Goal: Ask a question

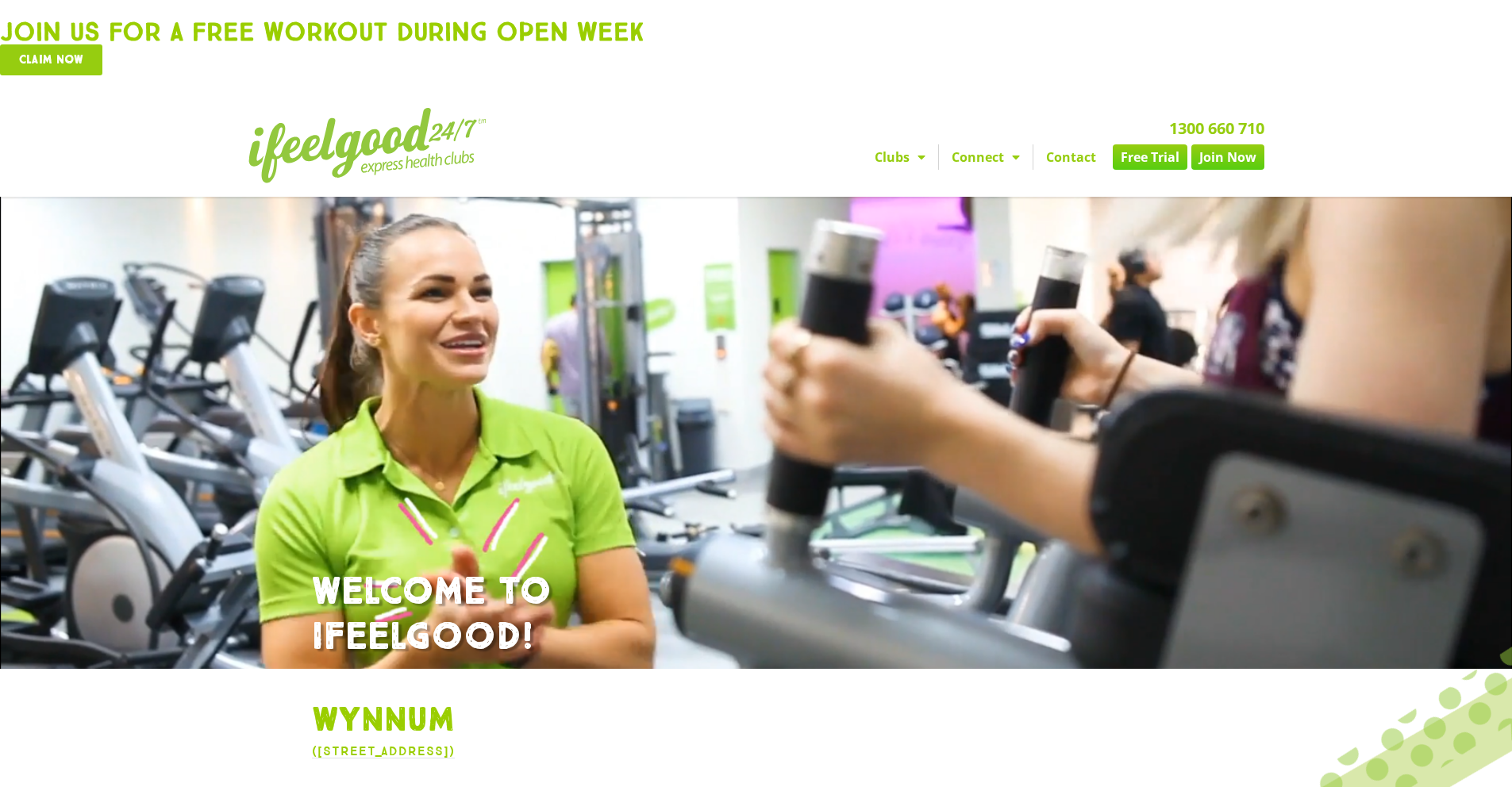
click at [1076, 164] on link "Contact" at bounding box center [1071, 157] width 76 height 26
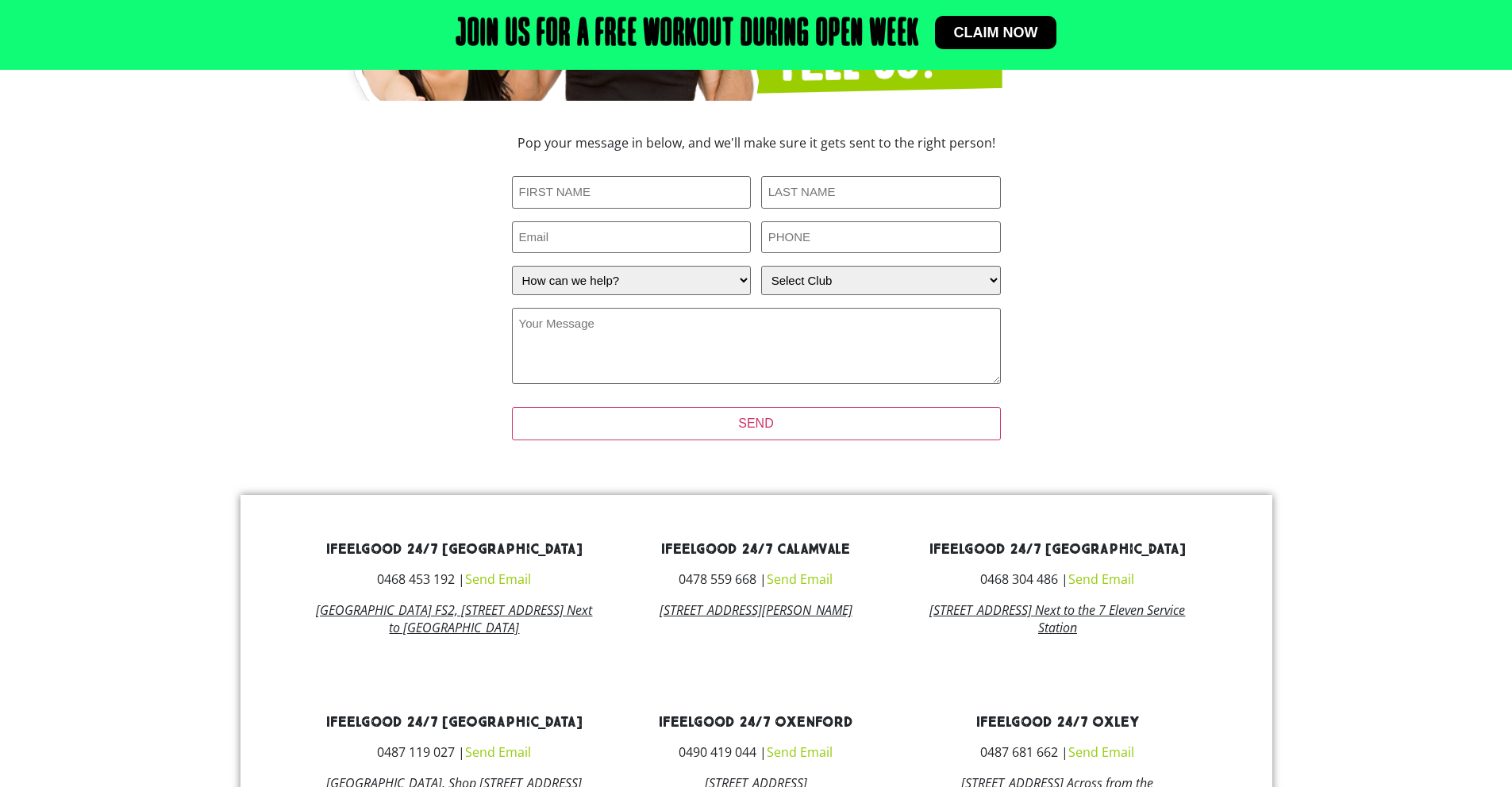
scroll to position [384, 0]
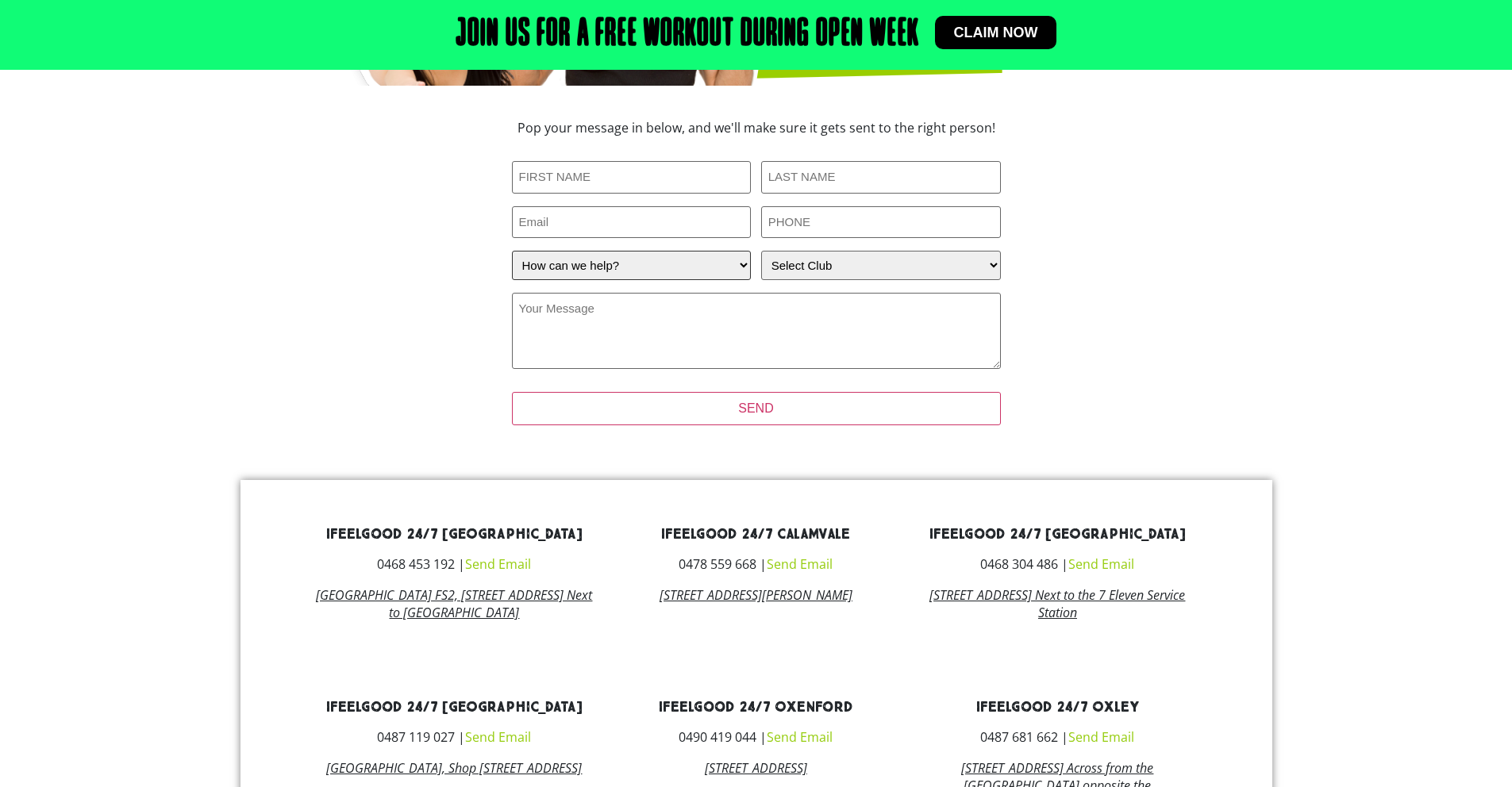
click at [637, 266] on select "How can we help? I have a question about joining I'm a current member who has a…" at bounding box center [632, 265] width 240 height 29
select select "I'm a current member who has an enquiry"
click at [512, 251] on select "How can we help? I have a question about joining I'm a current member who has a…" at bounding box center [632, 265] width 240 height 29
click at [720, 268] on select "How can we help? I have a question about joining I'm a current member who has a…" at bounding box center [632, 265] width 240 height 29
click at [512, 251] on select "How can we help? I have a question about joining I'm a current member who has a…" at bounding box center [632, 265] width 240 height 29
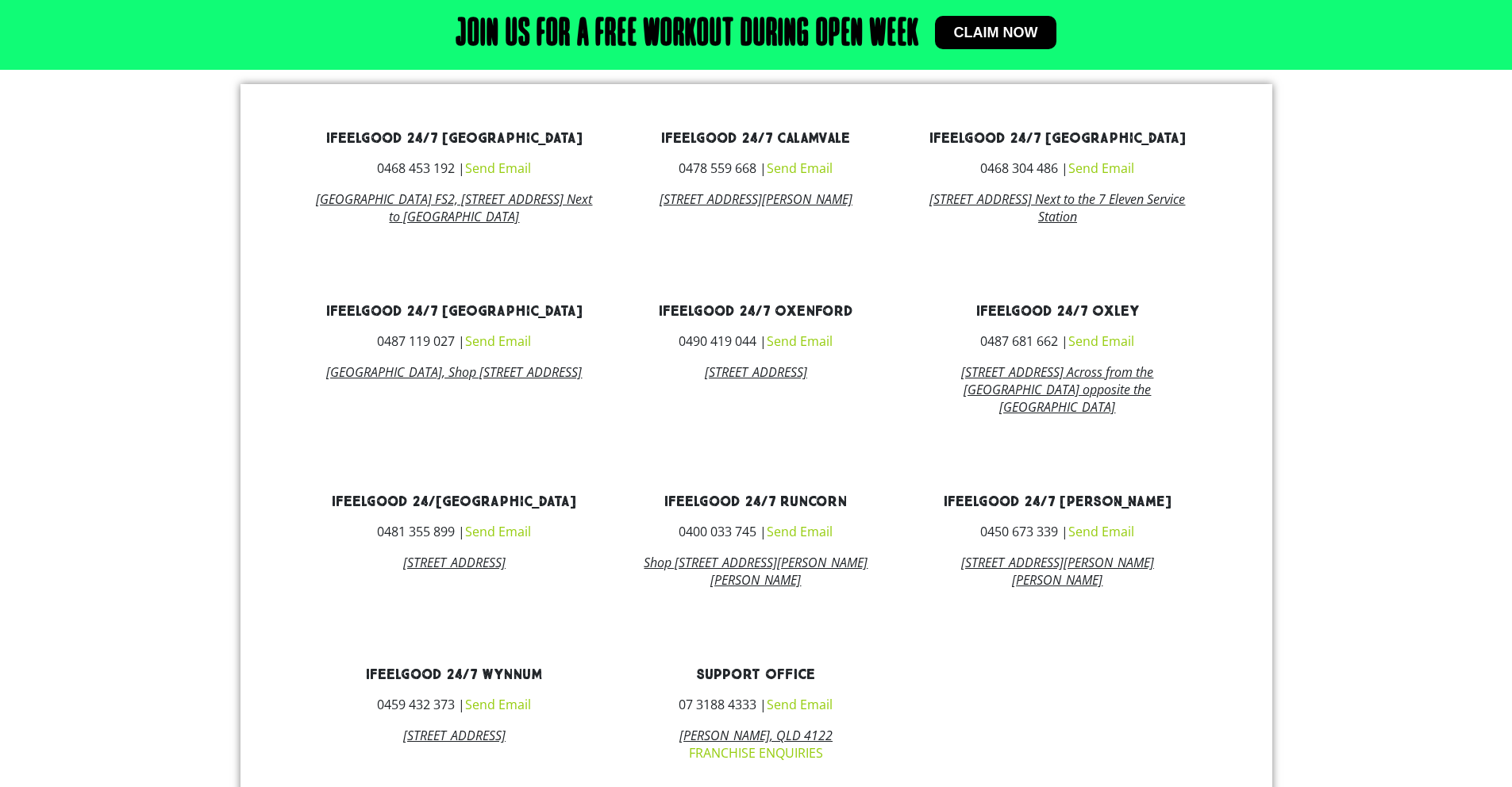
scroll to position [789, 0]
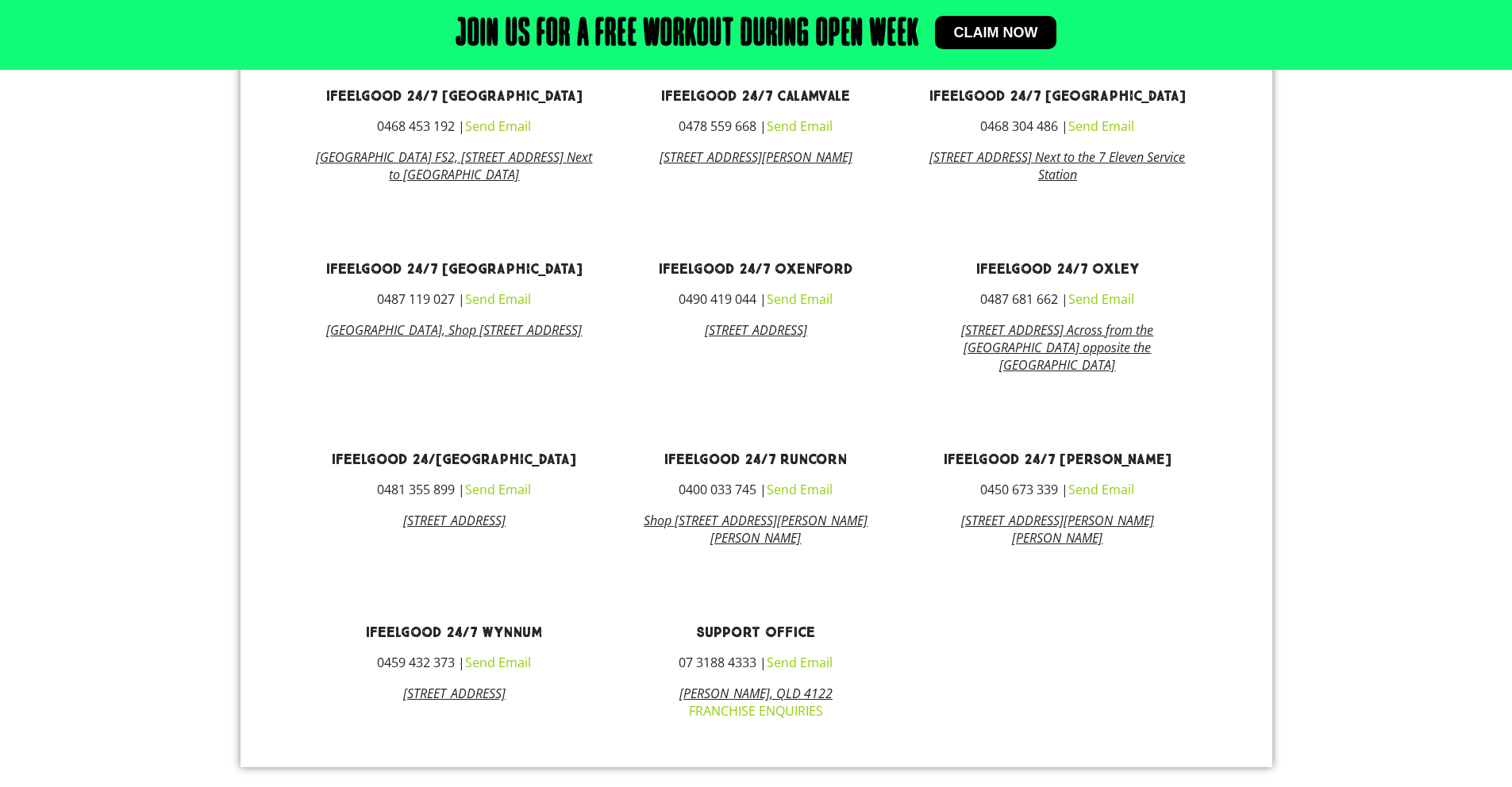
click at [515, 671] on link "Send Email" at bounding box center [497, 663] width 66 height 18
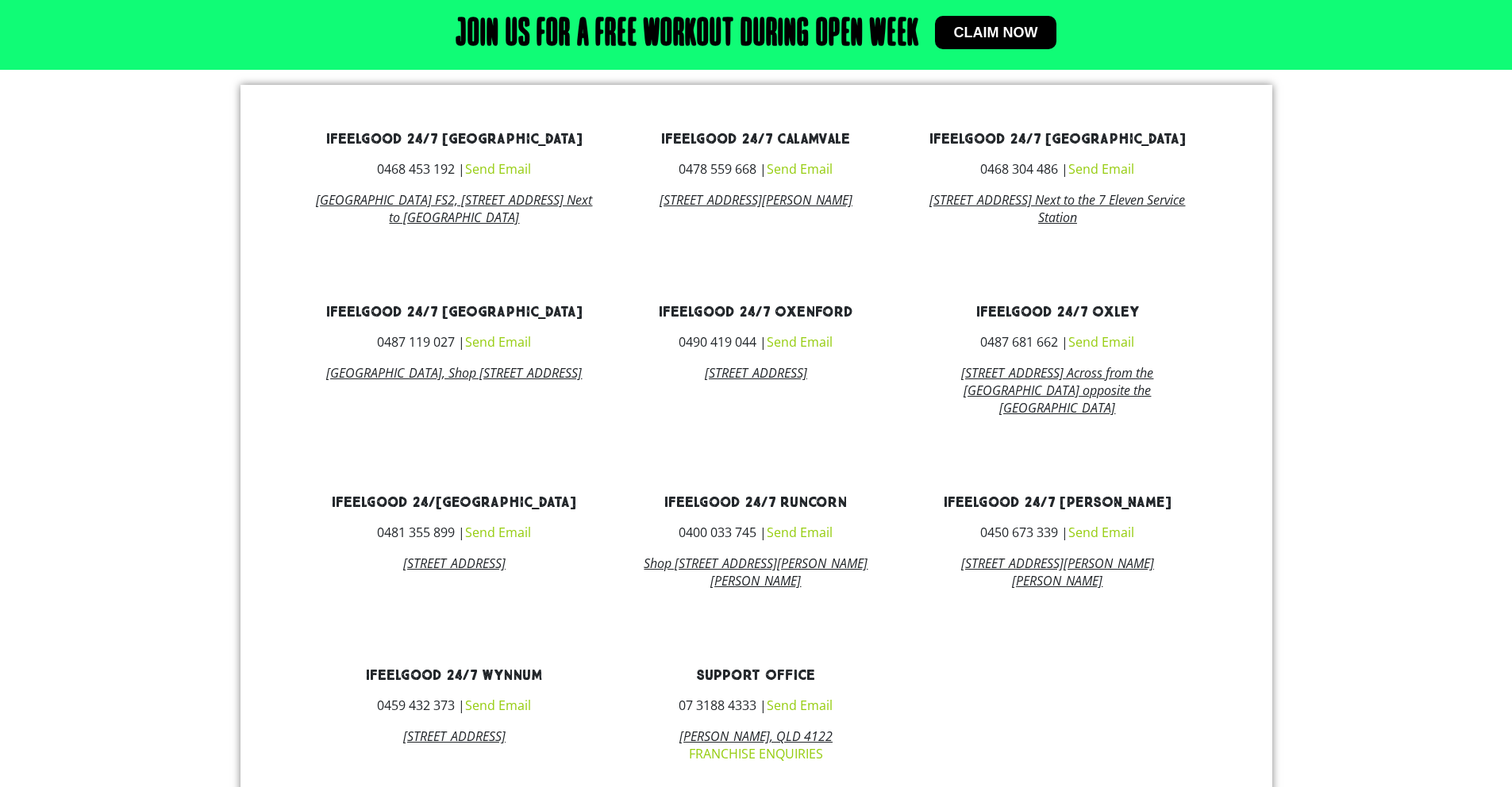
scroll to position [918, 0]
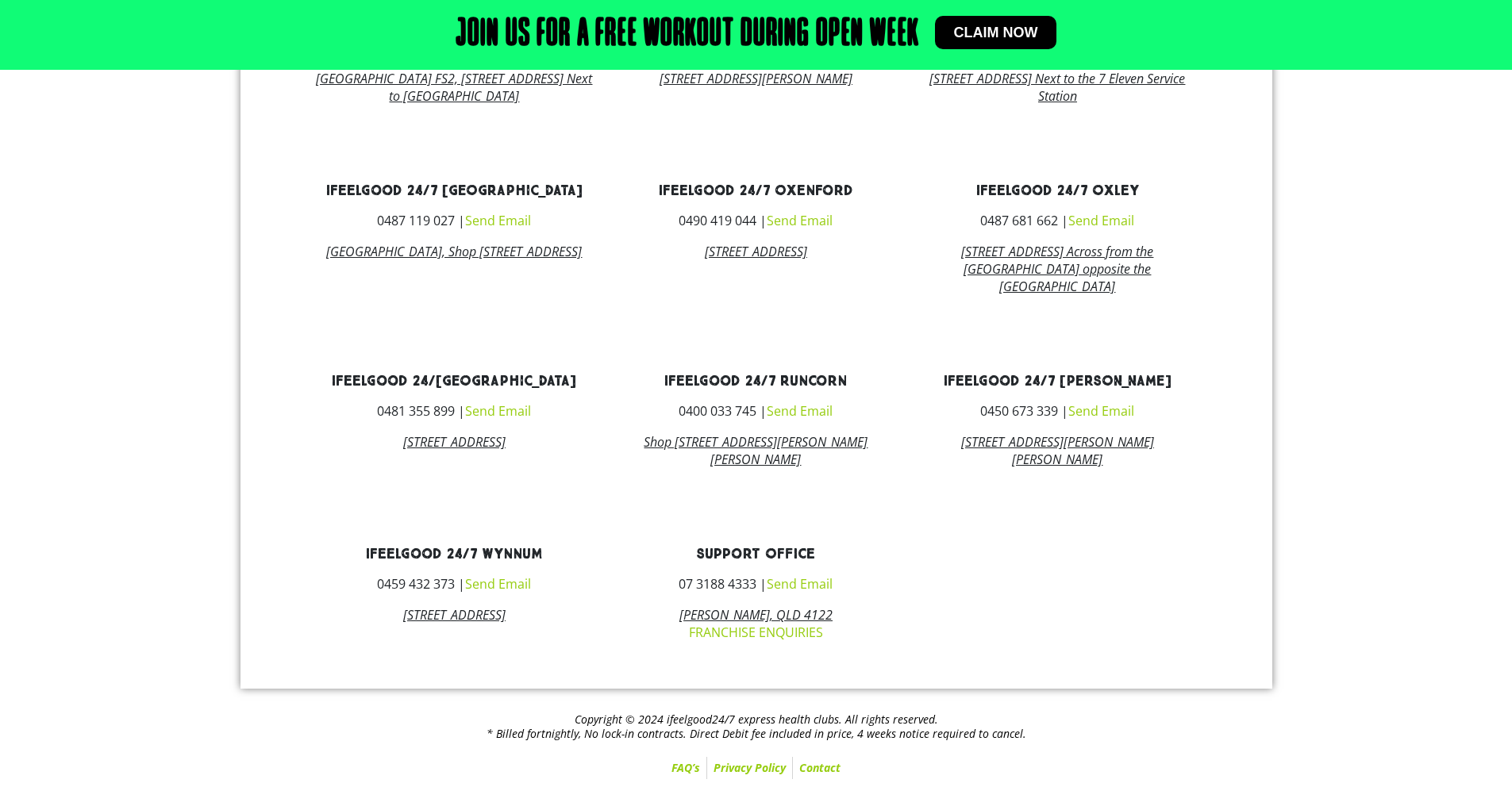
click at [494, 583] on link "Send Email" at bounding box center [497, 585] width 66 height 18
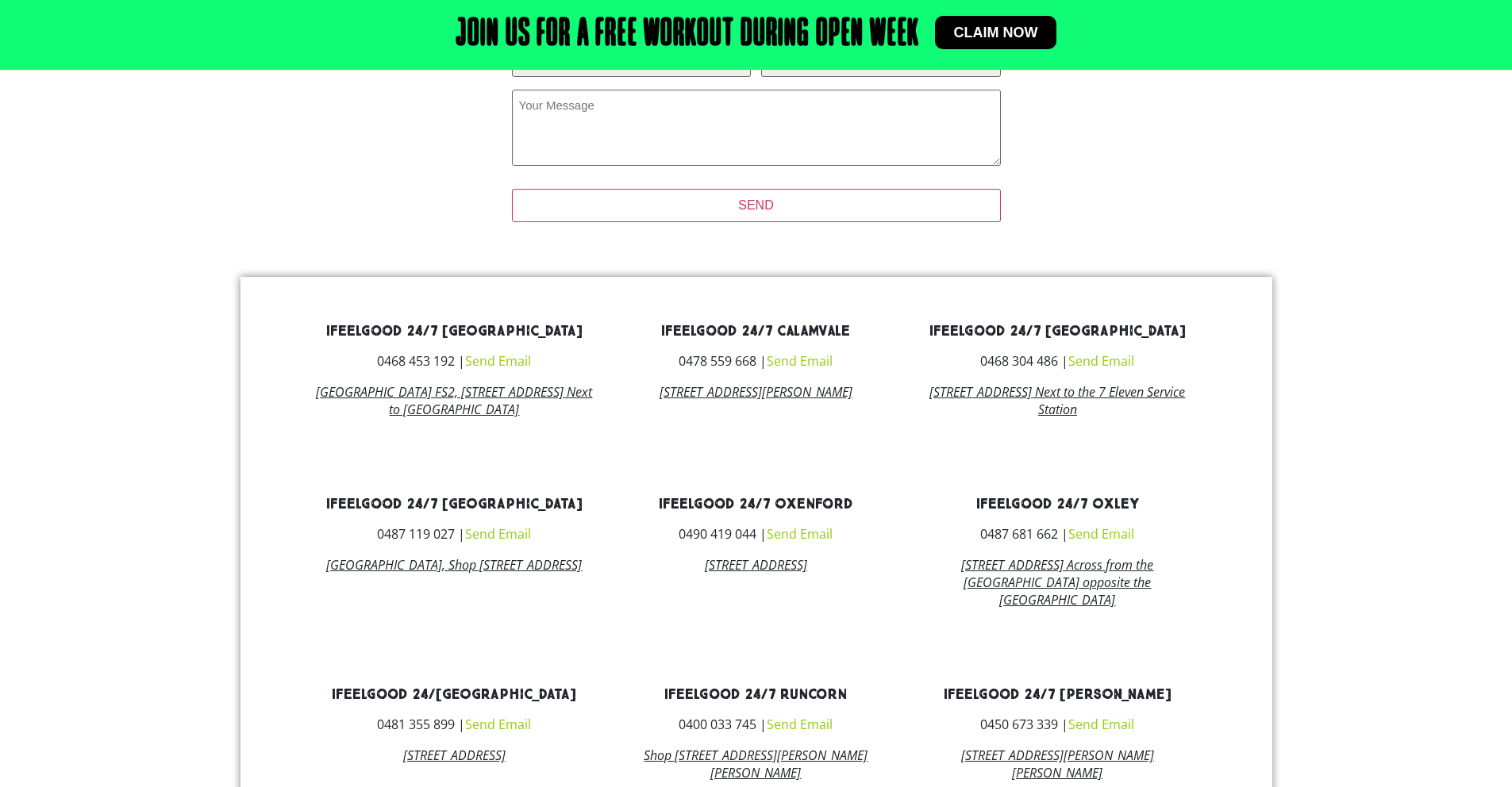
scroll to position [339, 0]
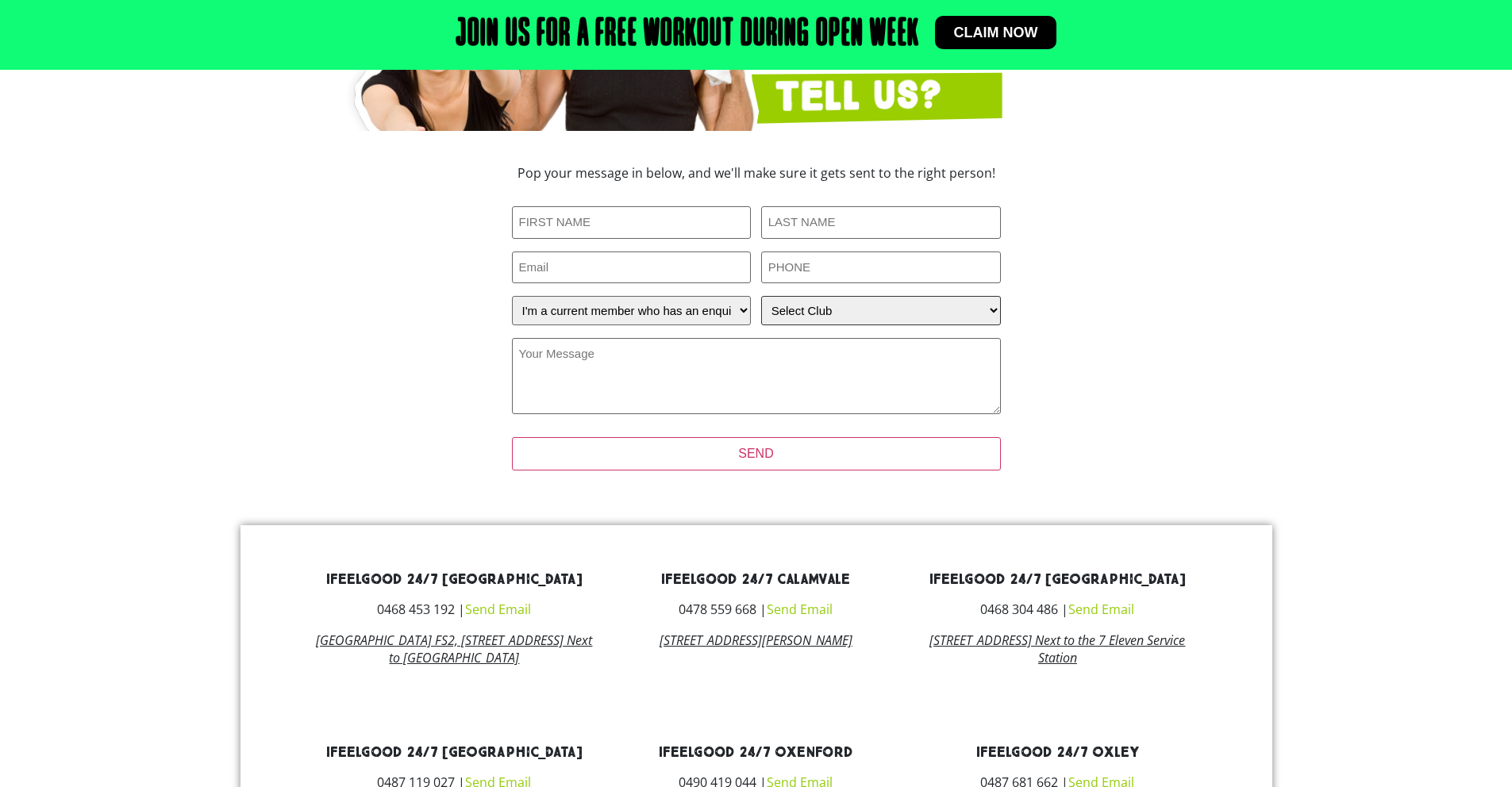
click at [791, 320] on select "Select Club Alexandra Hills Calamvale Coopers Plains Middle Park Oxenford Oxley…" at bounding box center [881, 310] width 240 height 29
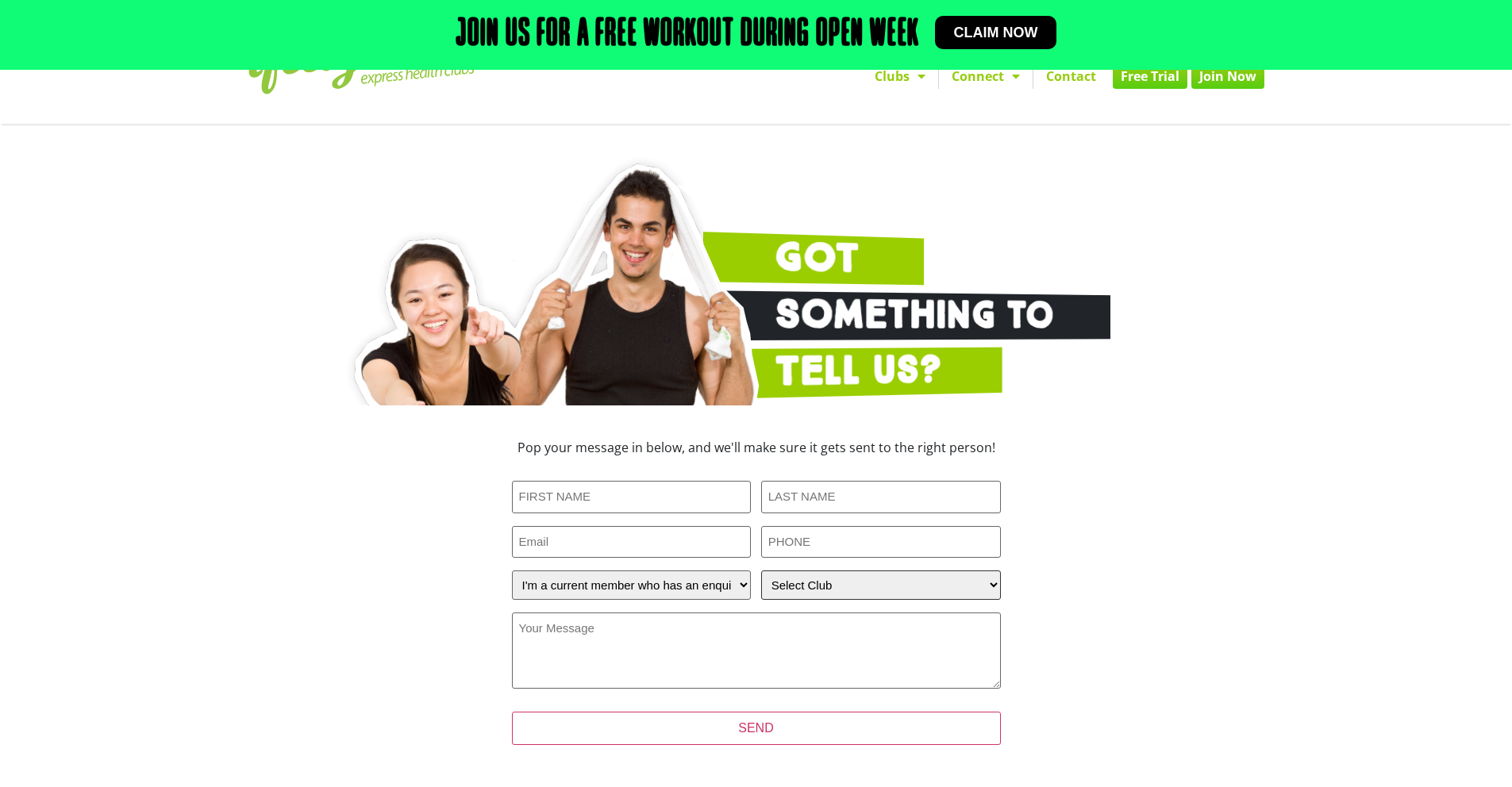
scroll to position [64, 0]
